Goal: Find specific page/section: Find specific page/section

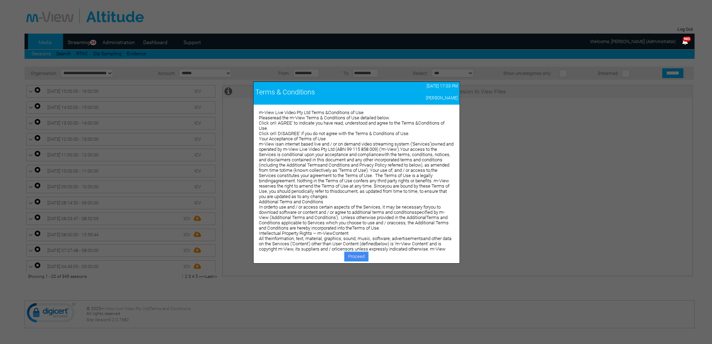
click at [352, 254] on link "Proceed" at bounding box center [356, 257] width 24 height 10
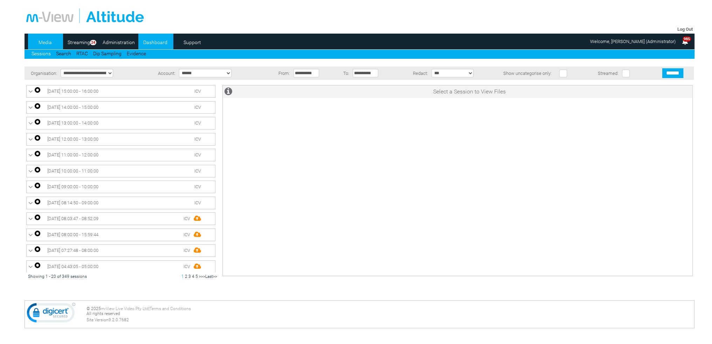
click at [158, 45] on link "Dashboard" at bounding box center [155, 42] width 34 height 11
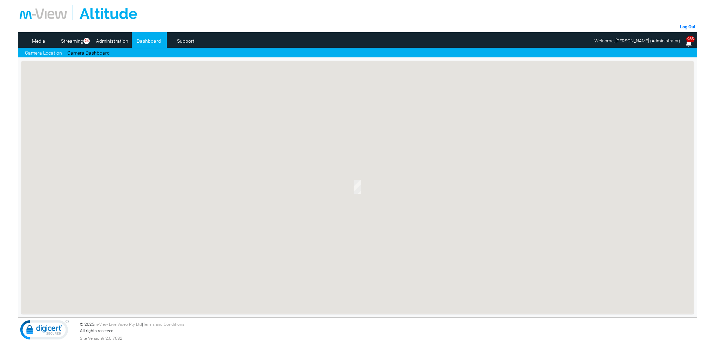
click at [100, 50] on link "Camera Dashboard" at bounding box center [88, 52] width 42 height 7
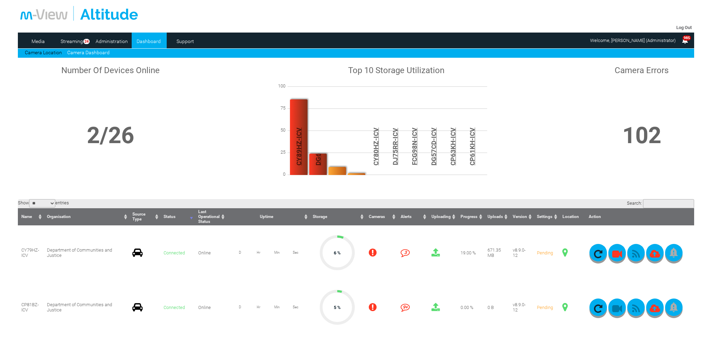
scroll to position [105, 0]
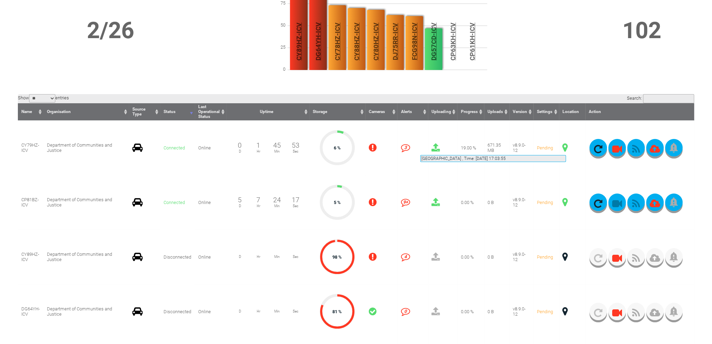
click at [566, 147] on span at bounding box center [565, 147] width 5 height 9
click at [565, 146] on span at bounding box center [565, 147] width 5 height 9
